Goal: Obtain resource: Obtain resource

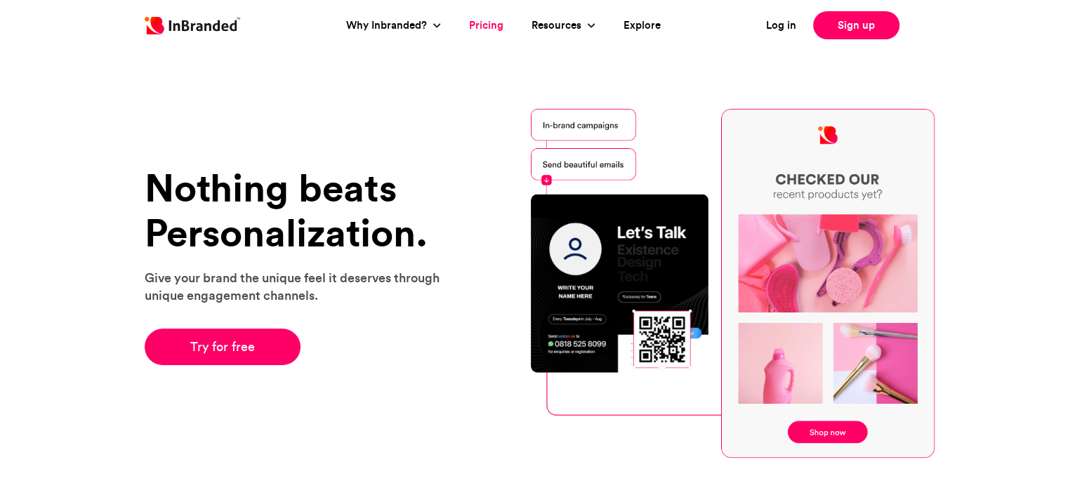
click at [490, 27] on link "Pricing" at bounding box center [486, 26] width 34 height 16
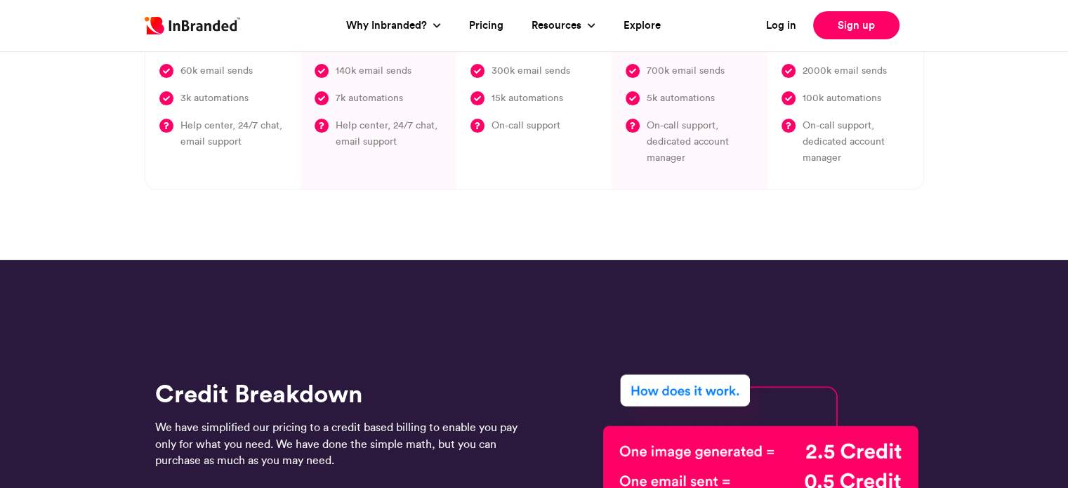
scroll to position [370, 0]
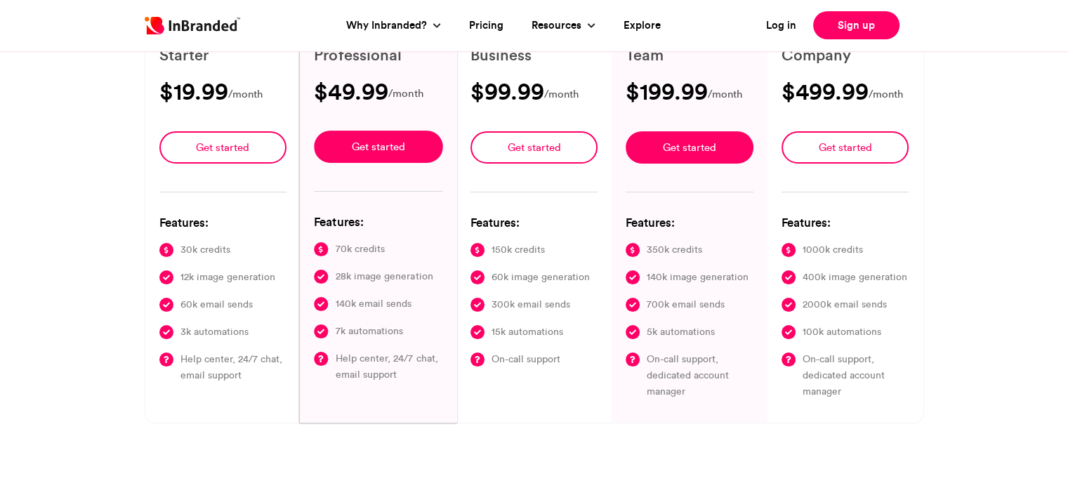
type input "****"
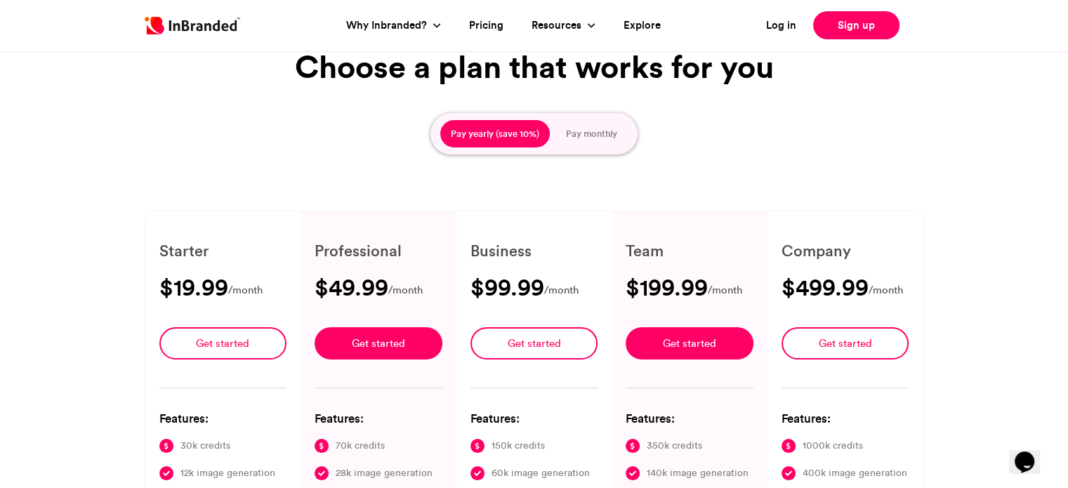
scroll to position [89, 0]
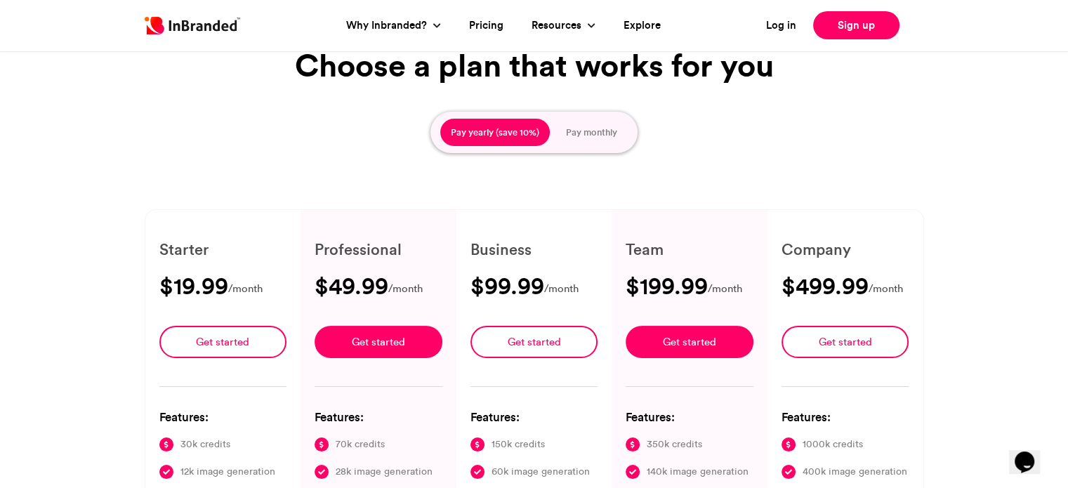
click at [601, 120] on button "Pay monthly" at bounding box center [592, 133] width 72 height 28
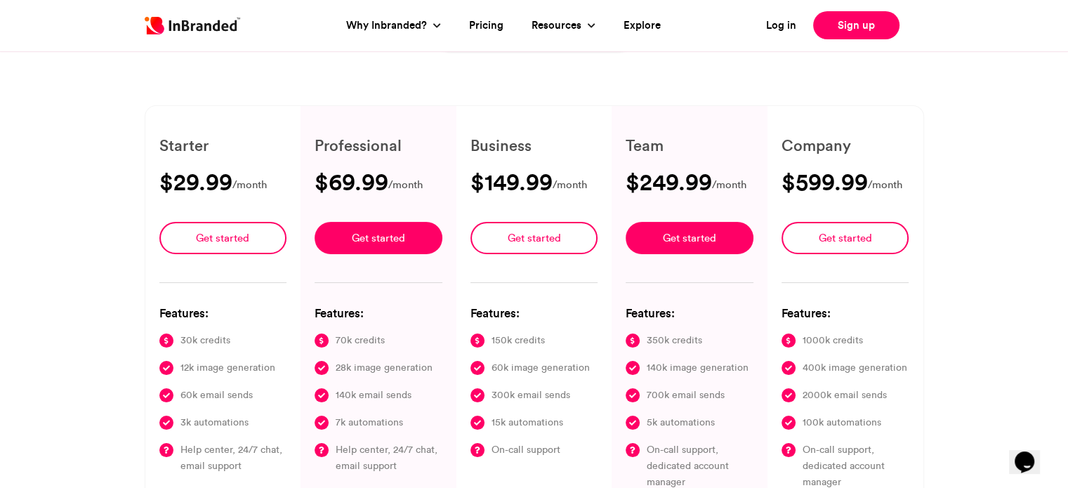
scroll to position [191, 0]
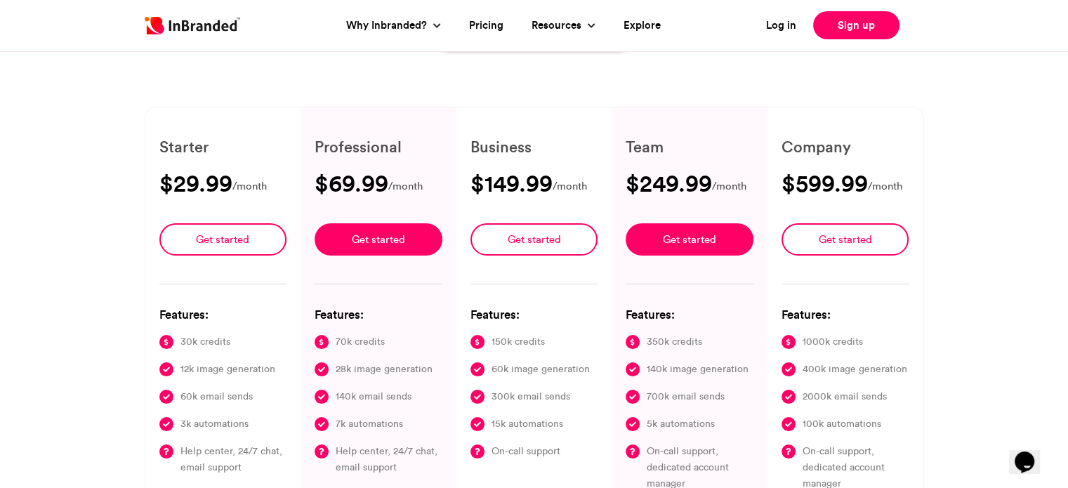
click at [1037, 124] on div "Simple pricing, unmatched value Choose a plan that works for you Pay yearly (sa…" at bounding box center [534, 217] width 1068 height 738
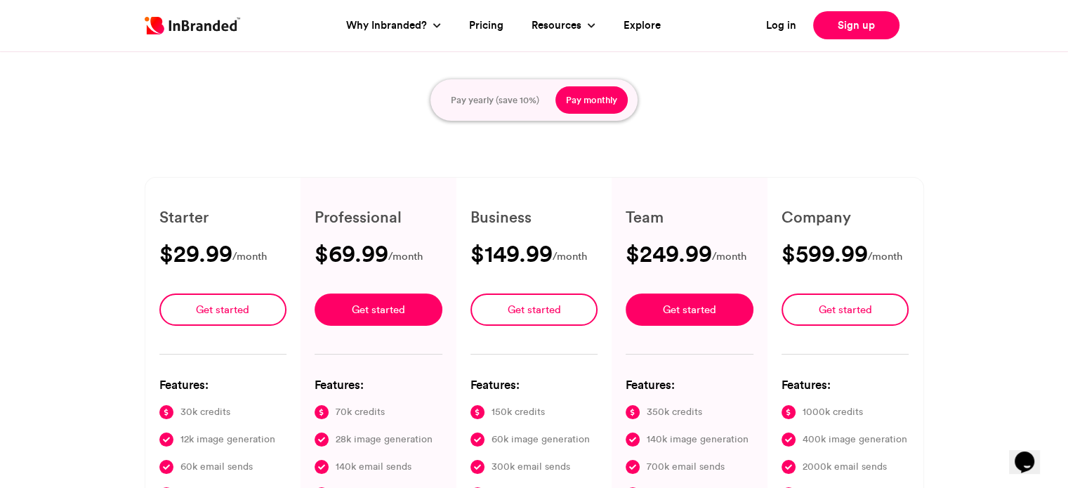
scroll to position [87, 0]
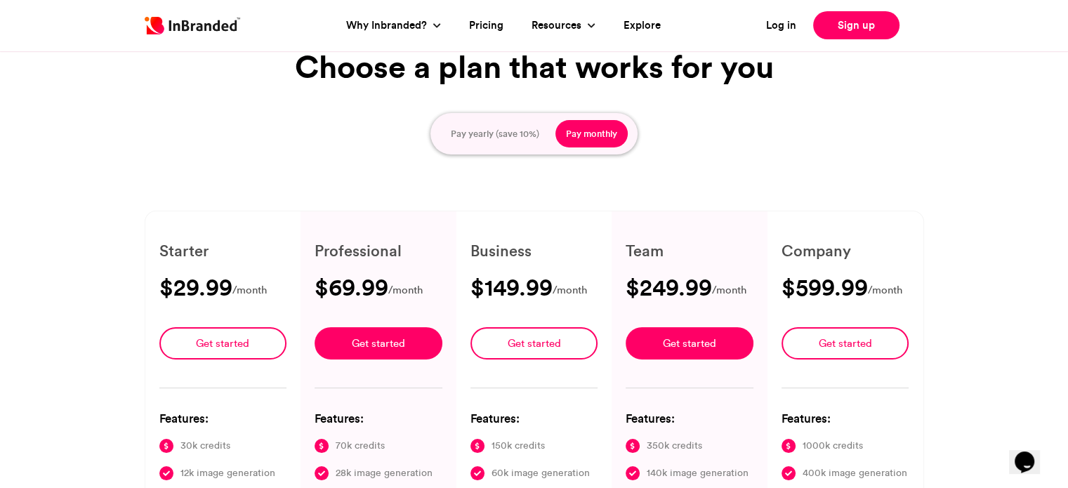
click at [587, 132] on button "Pay monthly" at bounding box center [592, 134] width 72 height 28
click at [458, 138] on button "Pay yearly (save 10%)" at bounding box center [495, 134] width 110 height 28
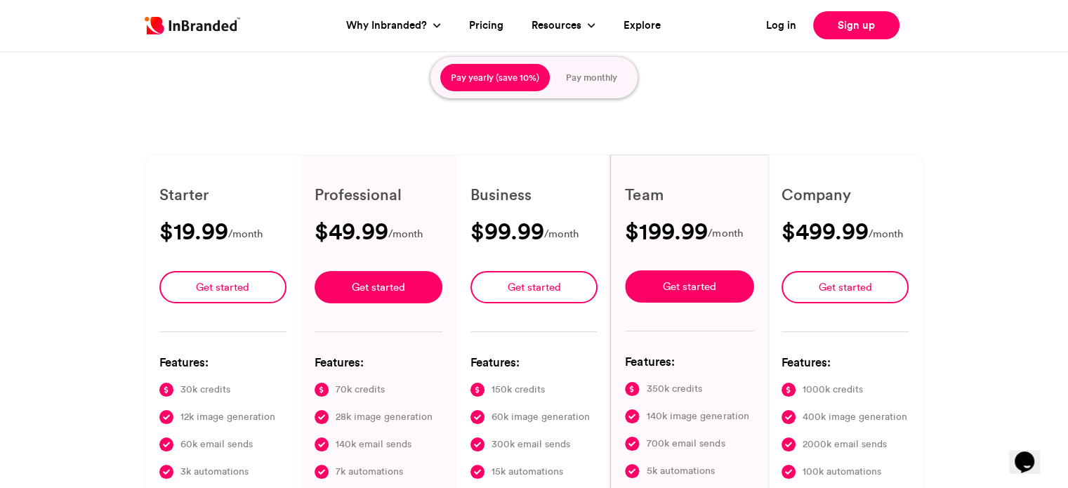
scroll to position [162, 0]
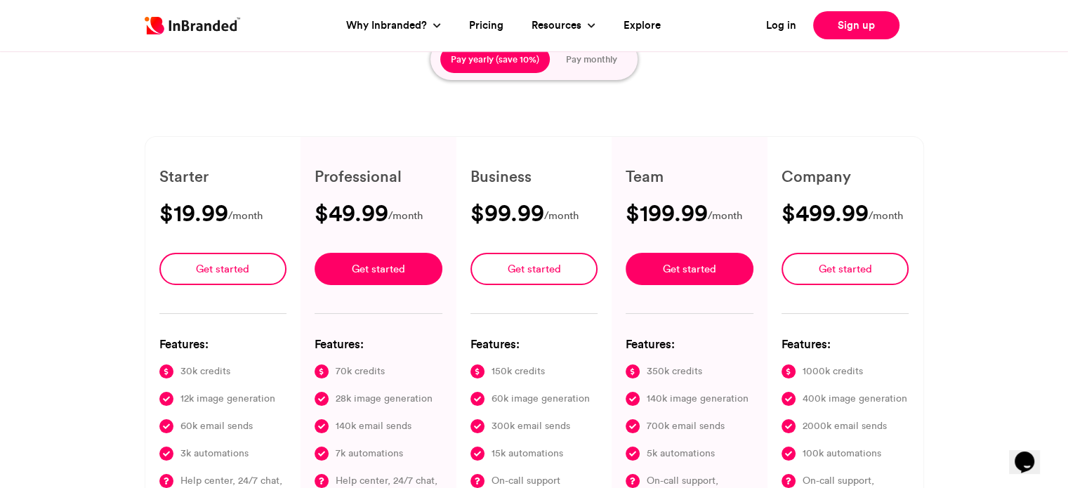
click at [602, 66] on button "Pay monthly" at bounding box center [592, 60] width 72 height 28
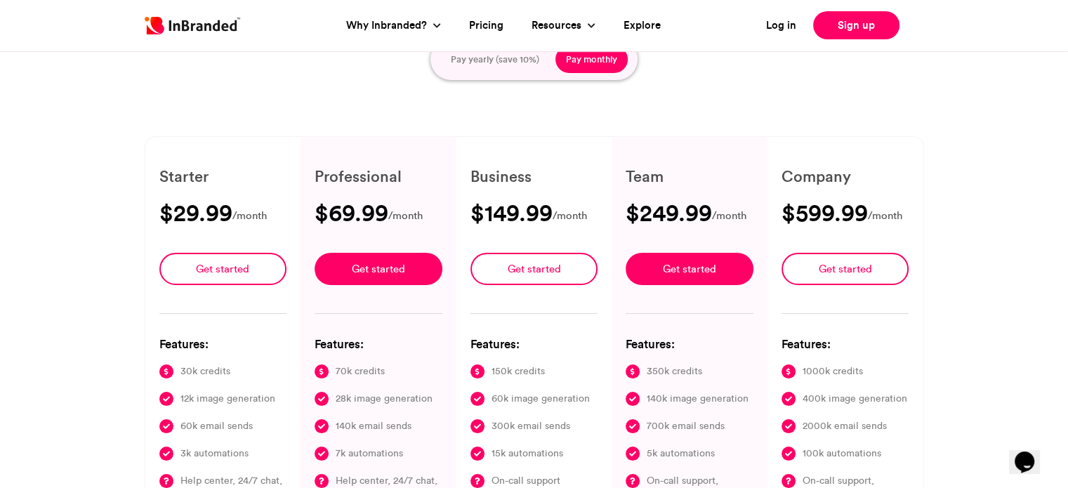
click at [602, 66] on button "Pay monthly" at bounding box center [592, 60] width 72 height 28
click at [506, 55] on button "Pay yearly (save 10%)" at bounding box center [495, 60] width 110 height 28
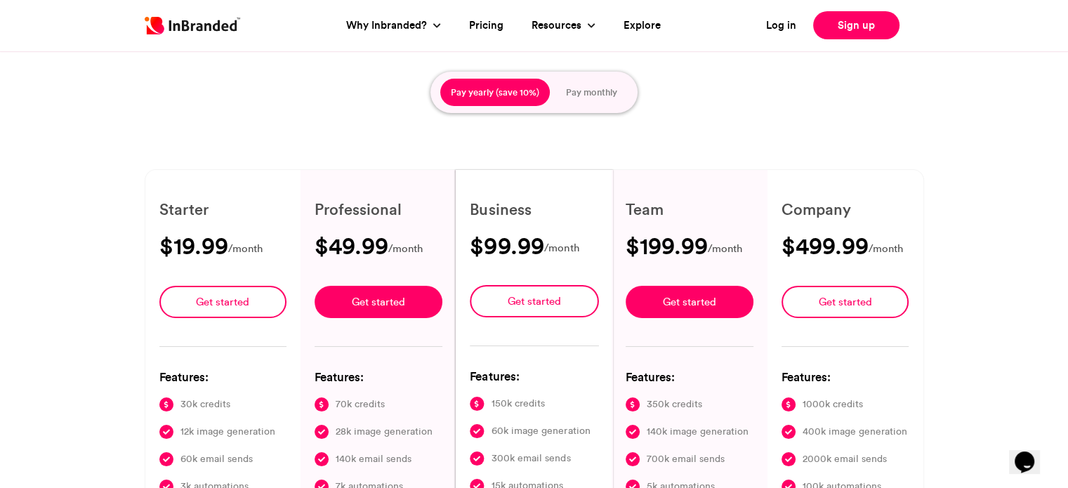
scroll to position [126, 0]
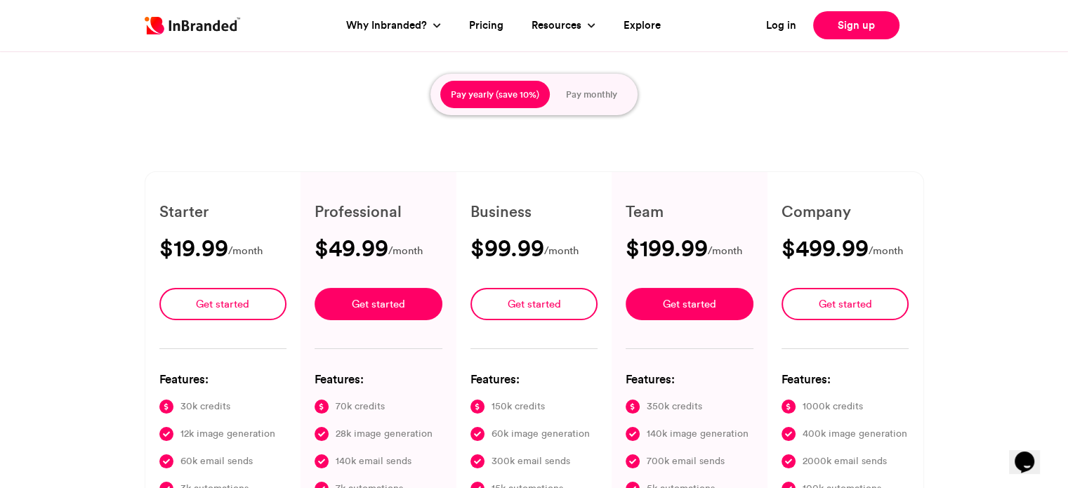
click at [582, 99] on button "Pay monthly" at bounding box center [592, 95] width 72 height 28
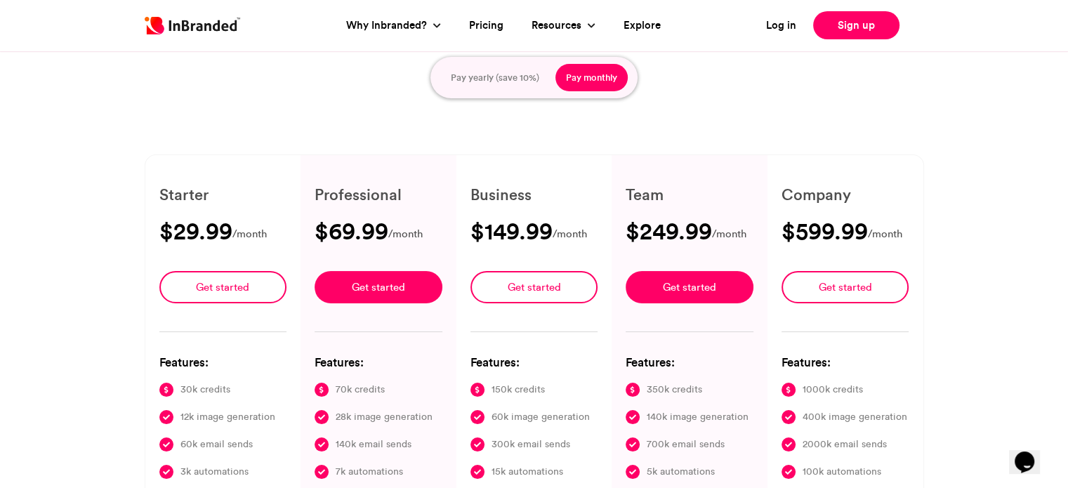
scroll to position [140, 0]
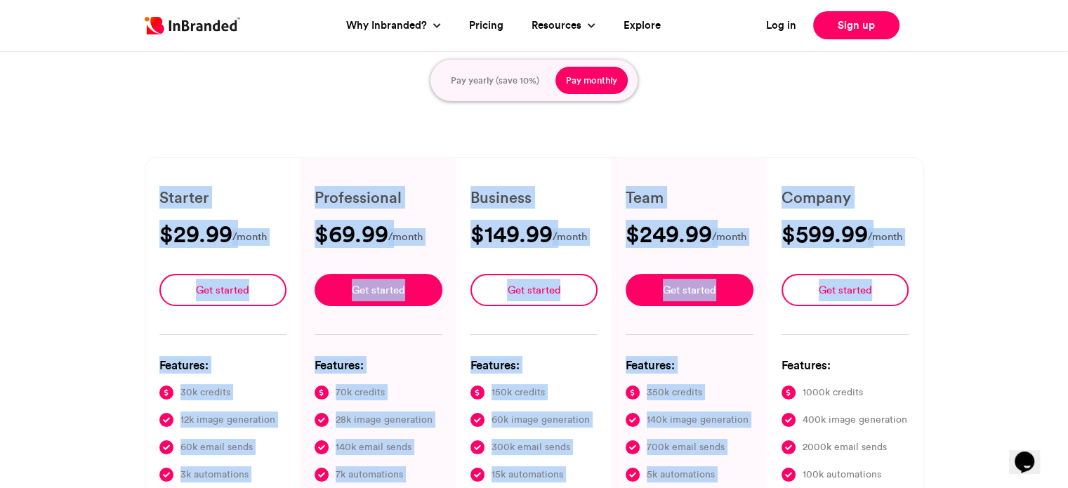
drag, startPoint x: 92, startPoint y: 143, endPoint x: 946, endPoint y: 258, distance: 861.9
click at [938, 297] on div "Simple pricing, unmatched value Choose a plan that works for you Pay yearly (sa…" at bounding box center [534, 267] width 1068 height 738
click at [958, 147] on div "Simple pricing, unmatched value Choose a plan that works for you Pay yearly (sa…" at bounding box center [534, 267] width 1068 height 738
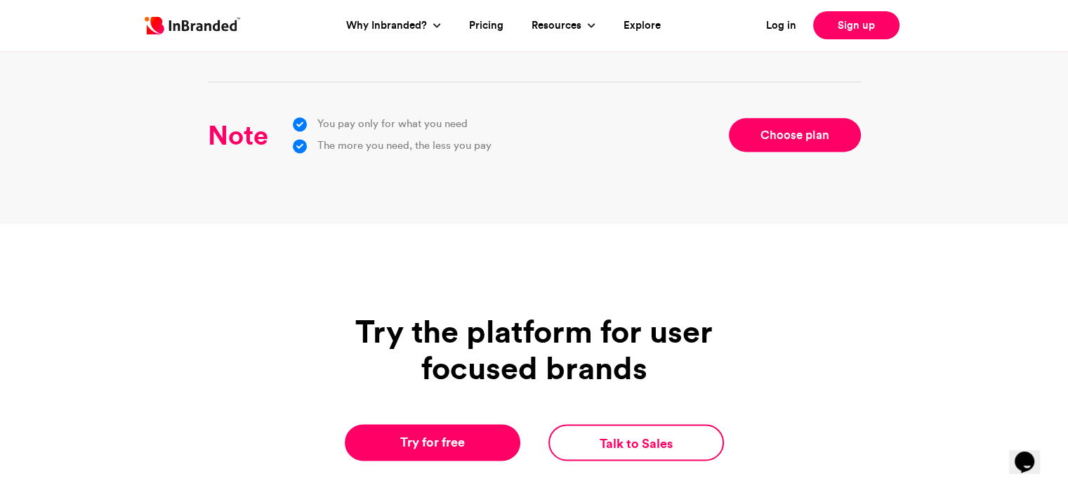
scroll to position [2635, 0]
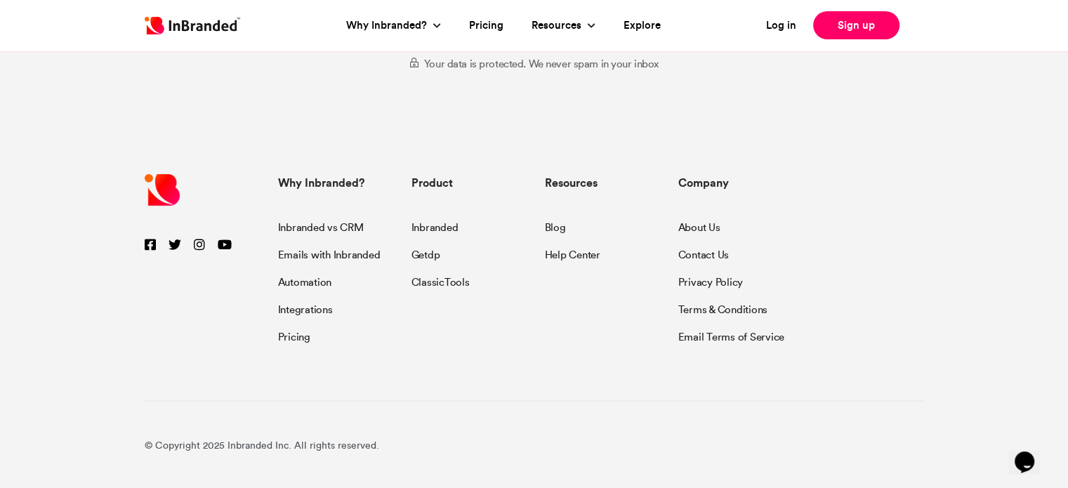
click at [539, 230] on div "Resources Blog Help Center" at bounding box center [601, 258] width 133 height 172
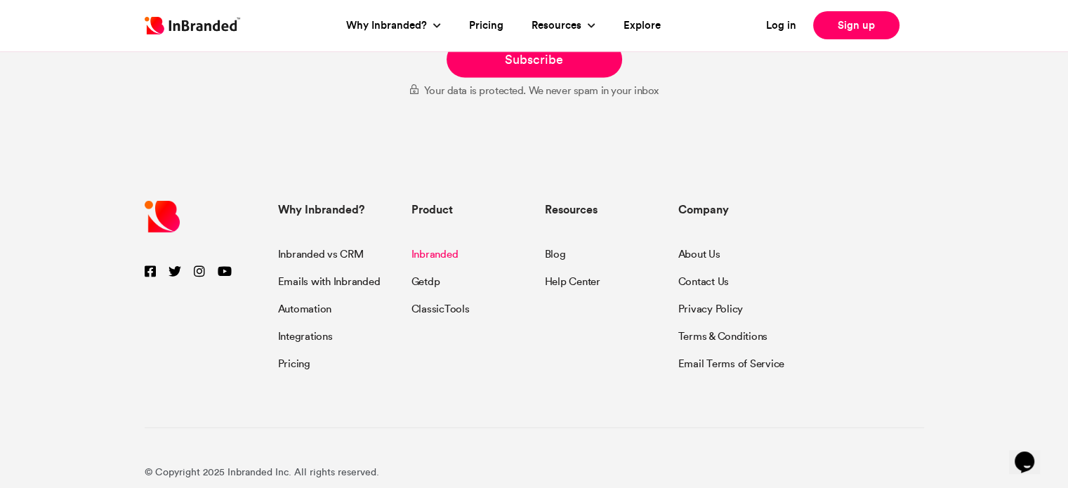
click at [435, 249] on link "Inbranded" at bounding box center [435, 256] width 47 height 19
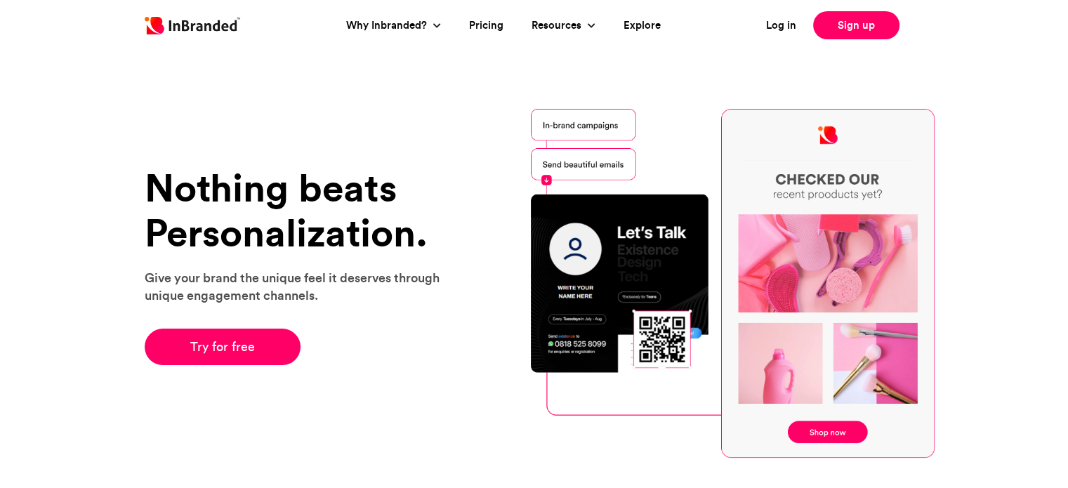
drag, startPoint x: 0, startPoint y: 0, endPoint x: 306, endPoint y: 388, distance: 494.2
click at [306, 388] on div "Nothing beats Personalization. Give your brand the unique feel it deserves thro…" at bounding box center [301, 283] width 334 height 235
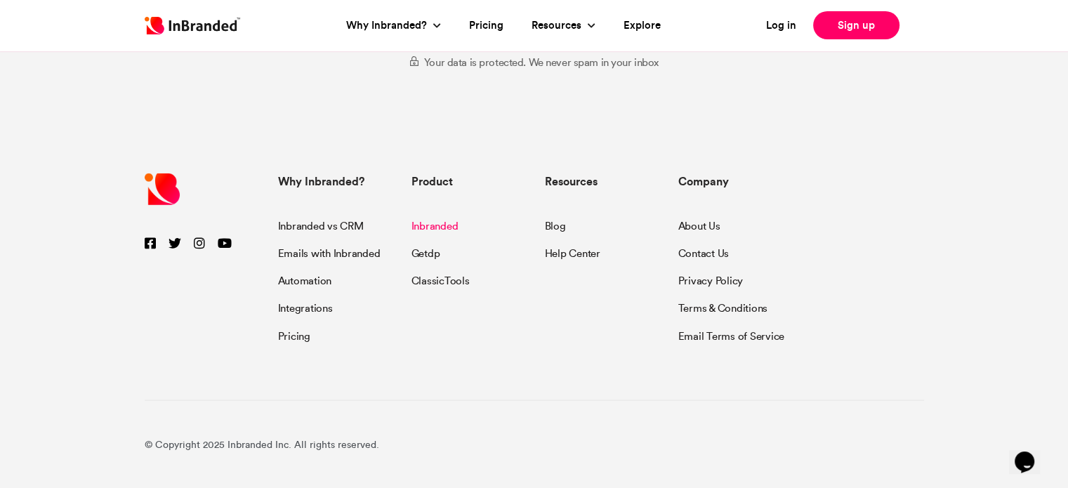
click at [435, 229] on link "Inbranded" at bounding box center [435, 228] width 47 height 19
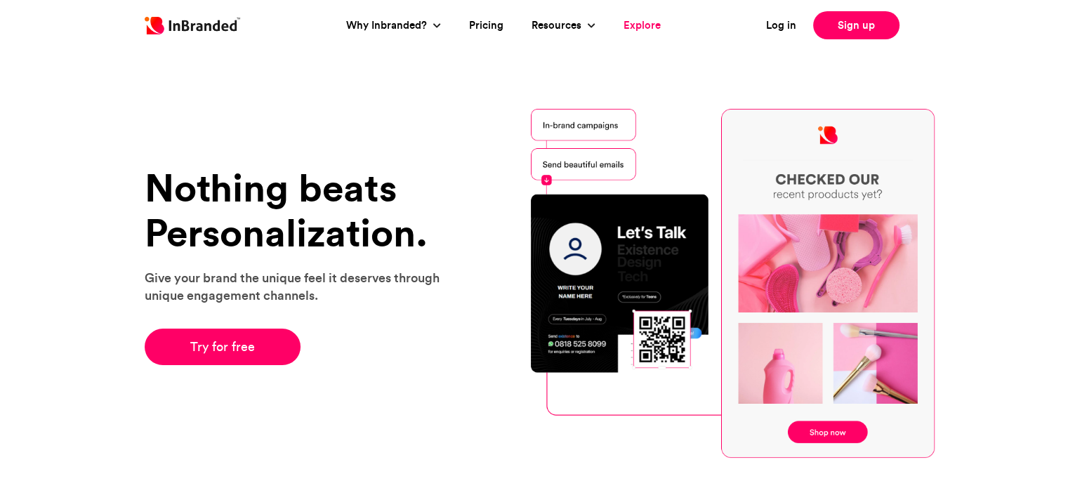
click at [641, 22] on link "Explore" at bounding box center [642, 26] width 37 height 16
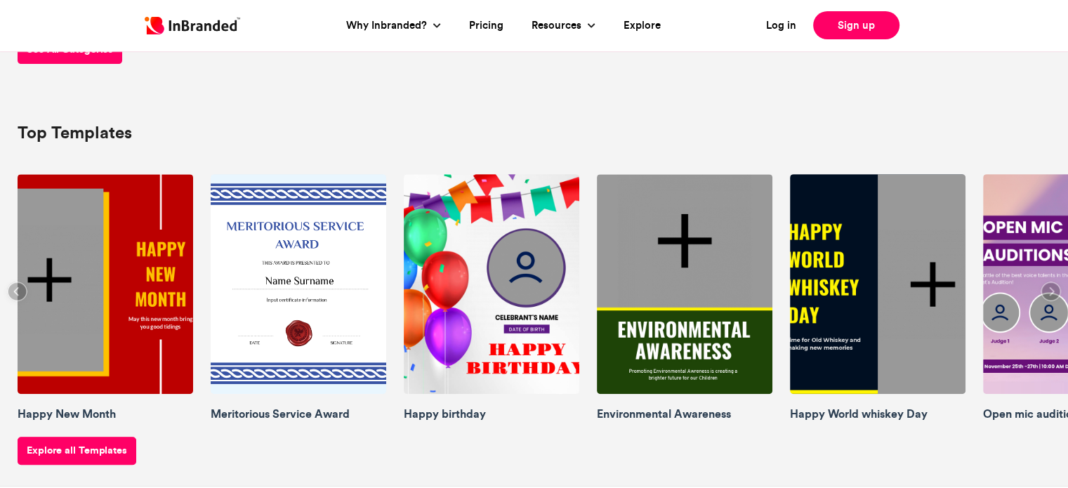
scroll to position [548, 0]
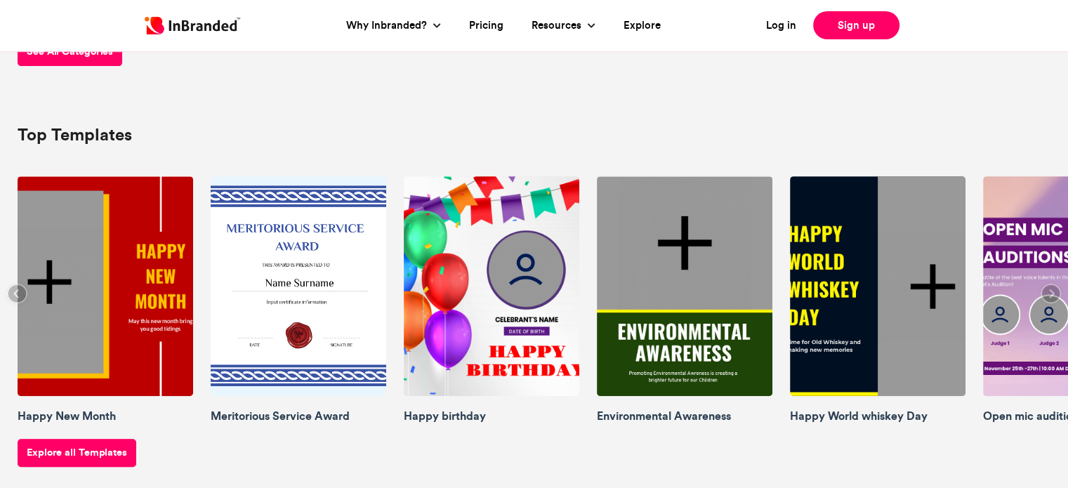
click at [708, 304] on img at bounding box center [685, 286] width 176 height 220
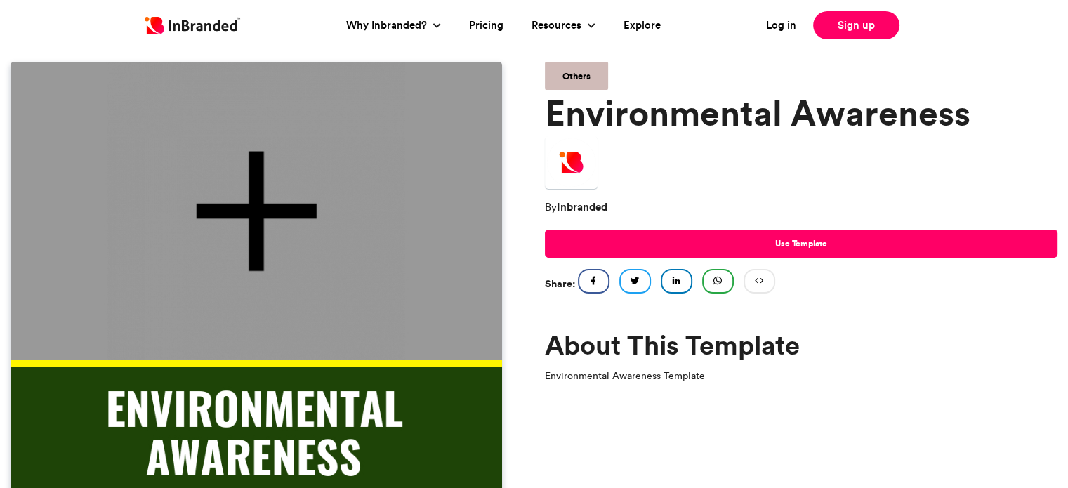
click at [273, 194] on img at bounding box center [257, 308] width 492 height 492
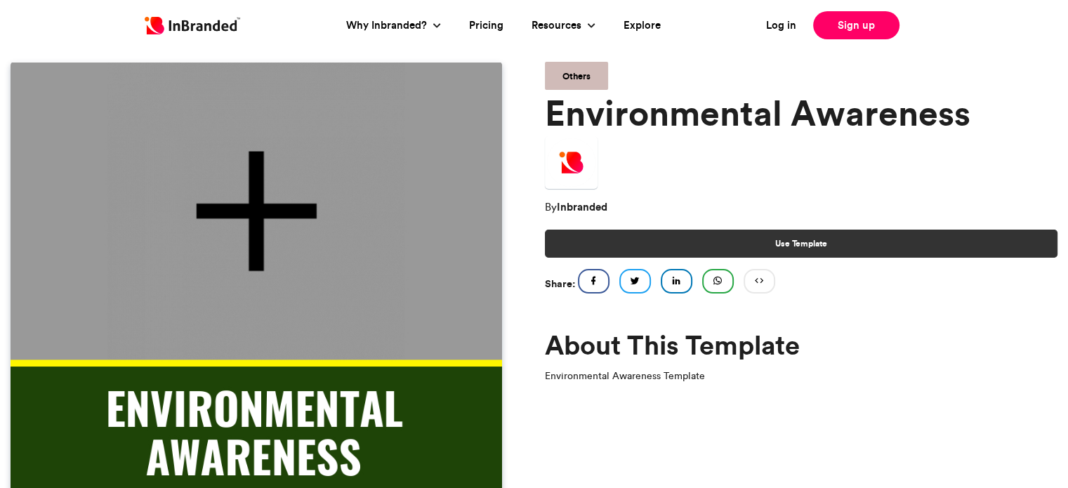
click at [813, 240] on span "Use Template" at bounding box center [801, 243] width 52 height 13
